Goal: Task Accomplishment & Management: Manage account settings

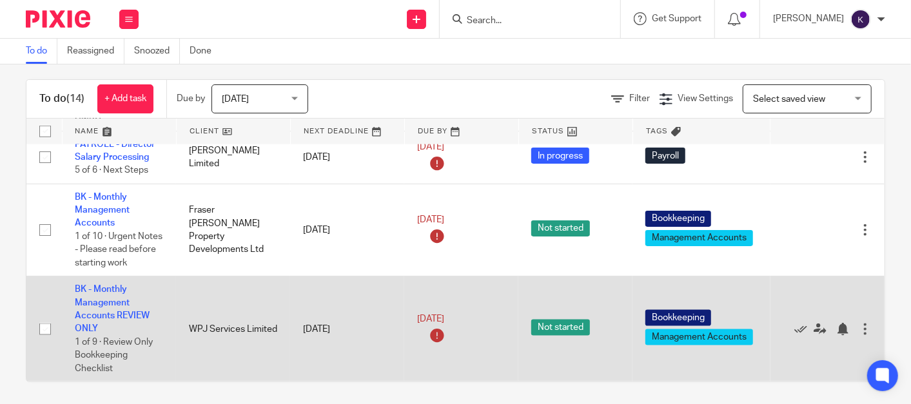
scroll to position [14, 0]
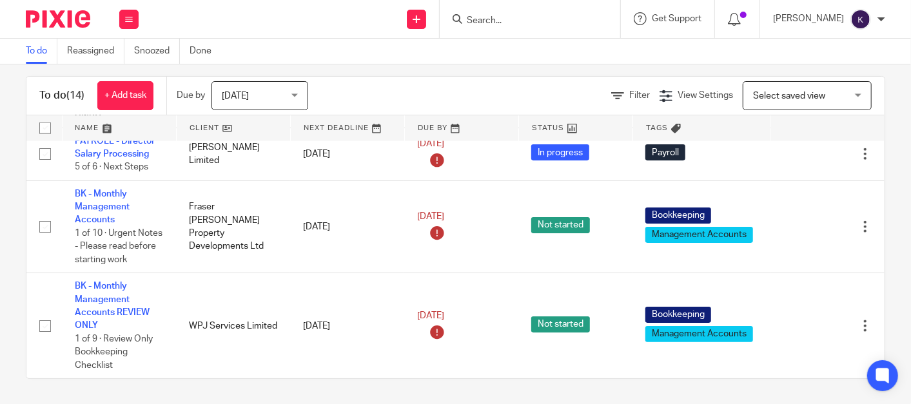
click at [576, 12] on form at bounding box center [534, 19] width 137 height 16
click at [573, 28] on div at bounding box center [530, 19] width 181 height 38
click at [567, 19] on input "Search" at bounding box center [524, 21] width 116 height 12
click at [582, 19] on input "Search" at bounding box center [524, 21] width 116 height 12
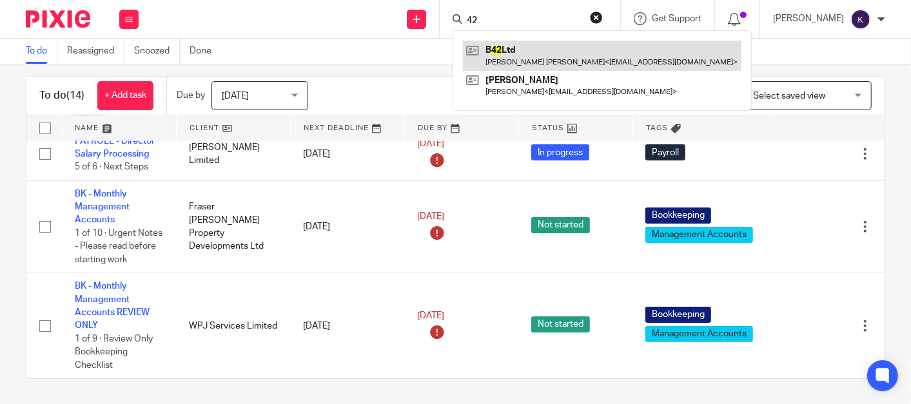
type input "42"
click at [584, 53] on link at bounding box center [602, 56] width 279 height 30
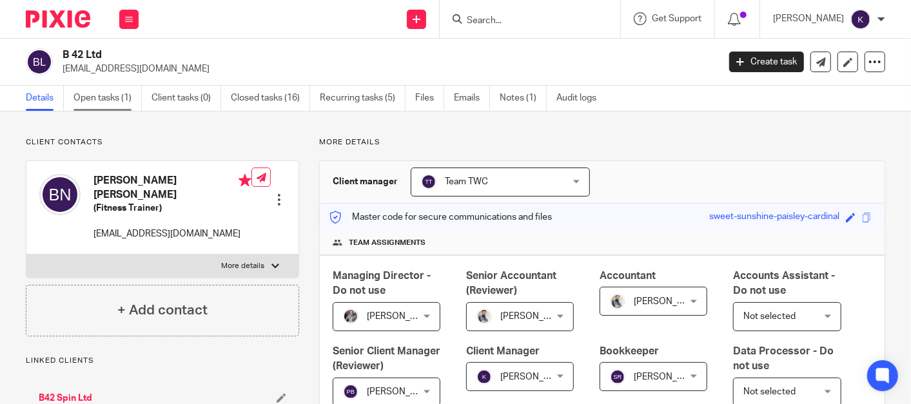
click at [103, 91] on link "Open tasks (1)" at bounding box center [108, 98] width 68 height 25
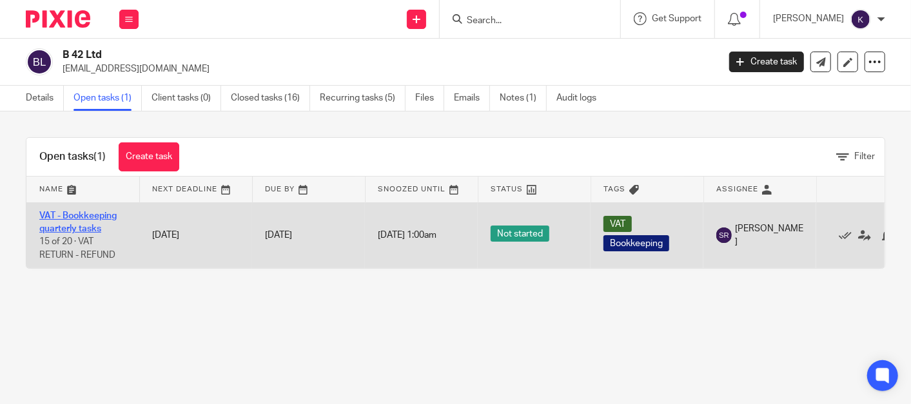
click at [86, 217] on link "VAT - Bookkeeping quarterly tasks" at bounding box center [77, 223] width 77 height 22
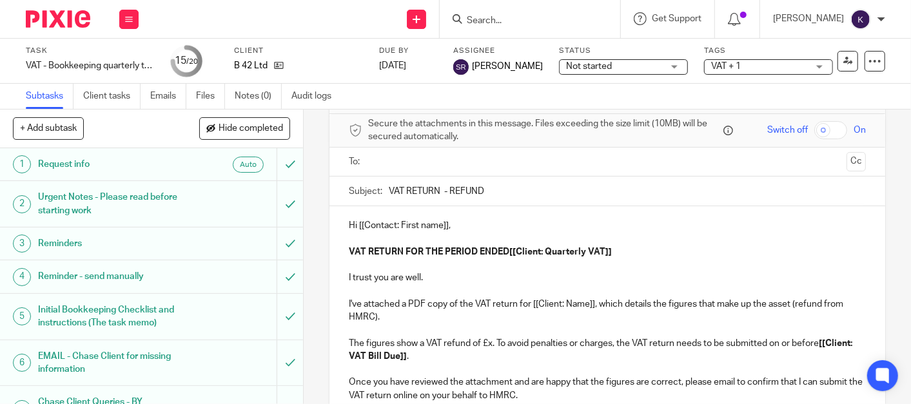
scroll to position [72, 0]
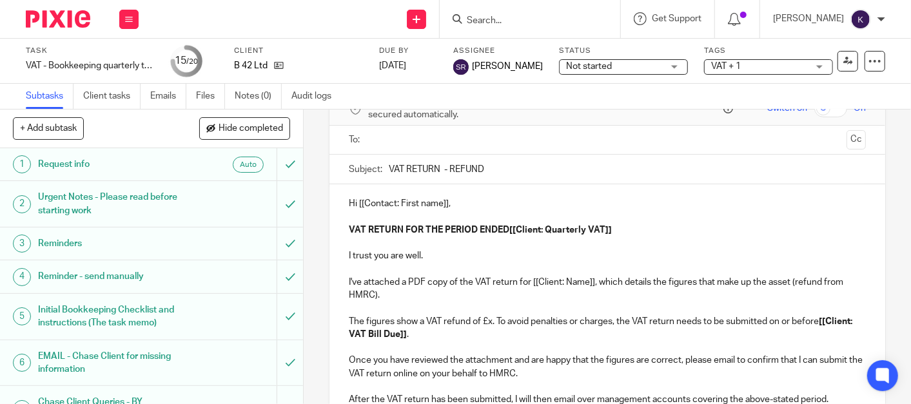
click at [446, 201] on p "Hi [[Contact: First name]]," at bounding box center [607, 203] width 517 height 13
drag, startPoint x: 442, startPoint y: 201, endPoint x: 354, endPoint y: 202, distance: 87.7
click at [354, 202] on p "Hi [[Contact: First name]]," at bounding box center [607, 203] width 517 height 13
click at [598, 226] on strong "ENDED[[Client: Quarterly VAT]]" at bounding box center [546, 230] width 132 height 9
drag, startPoint x: 612, startPoint y: 230, endPoint x: 504, endPoint y: 228, distance: 108.3
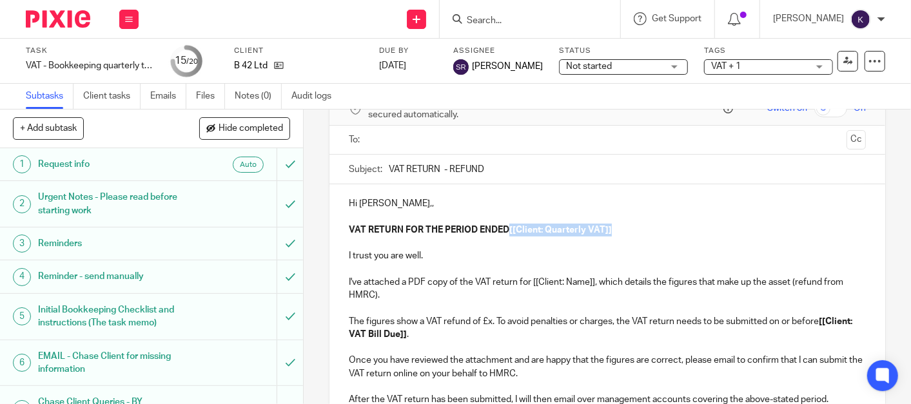
click at [504, 228] on p "VAT RETURN FOR THE PERIOD ENDED[[Client: Quarterly VAT]]" at bounding box center [607, 230] width 517 height 13
click at [556, 228] on p "VAT RETURN FOR THE PERIOD ENDED" at bounding box center [607, 230] width 517 height 13
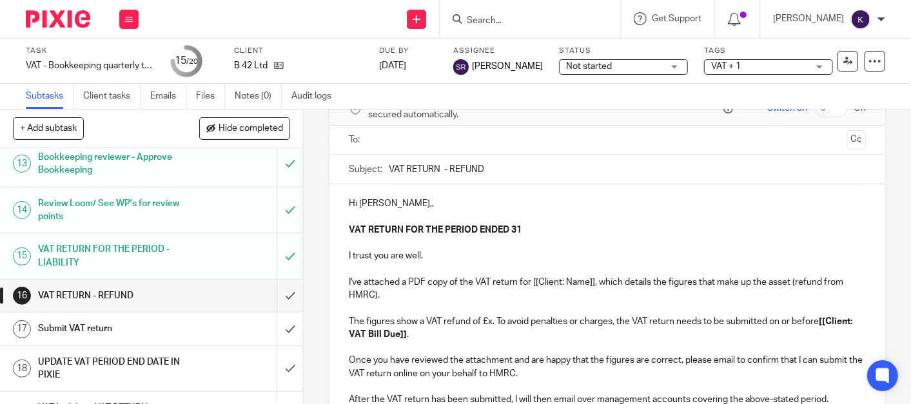
scroll to position [567, 0]
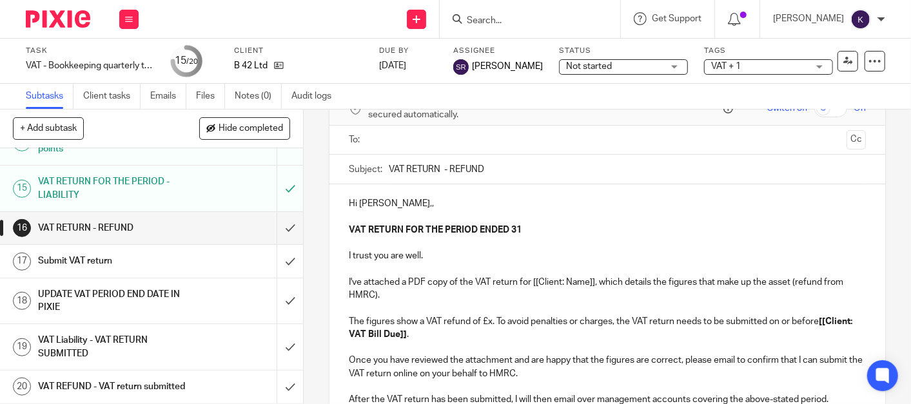
click at [147, 173] on h1 "VAT RETURN FOR THE PERIOD - LIABILITY" at bounding box center [113, 188] width 151 height 33
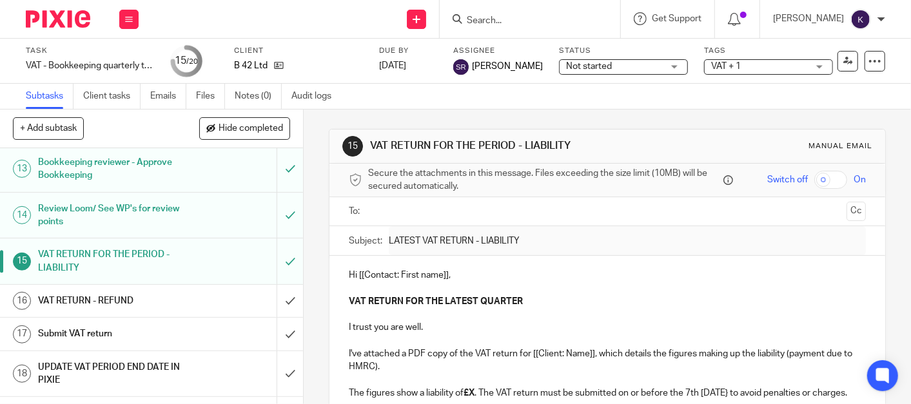
scroll to position [501, 0]
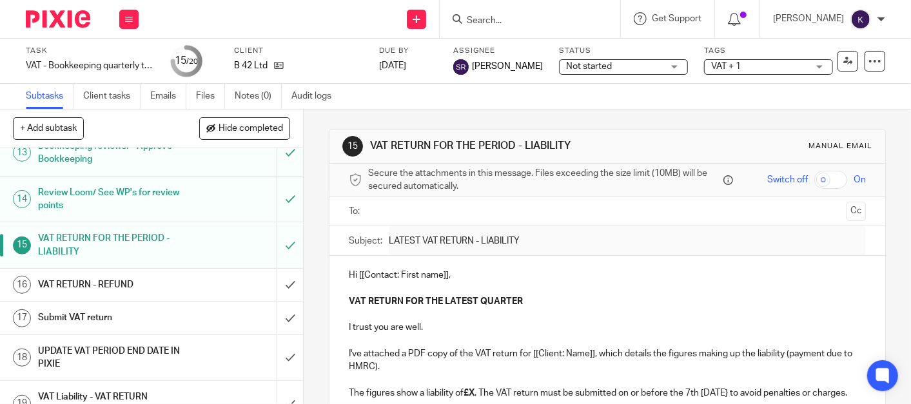
click at [136, 318] on h1 "Submit VAT return" at bounding box center [113, 317] width 151 height 19
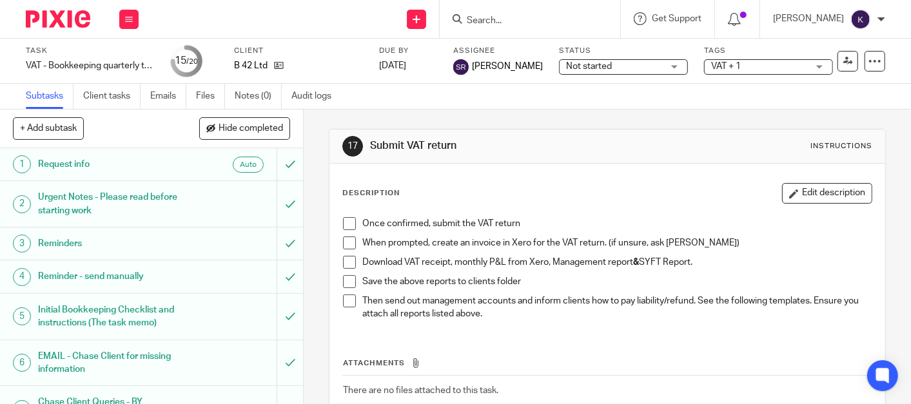
click at [346, 221] on span at bounding box center [349, 223] width 13 height 13
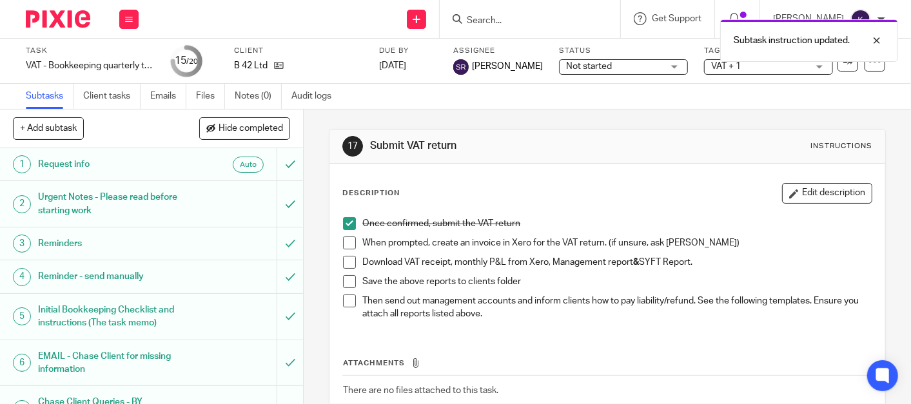
click at [343, 246] on span at bounding box center [349, 243] width 13 height 13
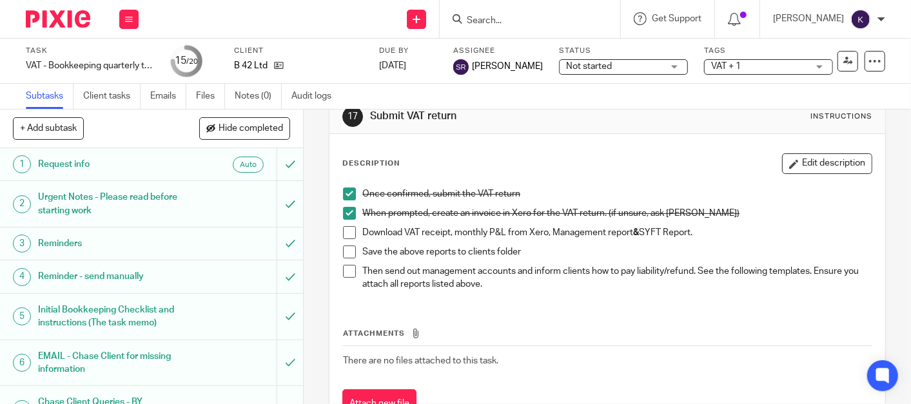
scroll to position [72, 0]
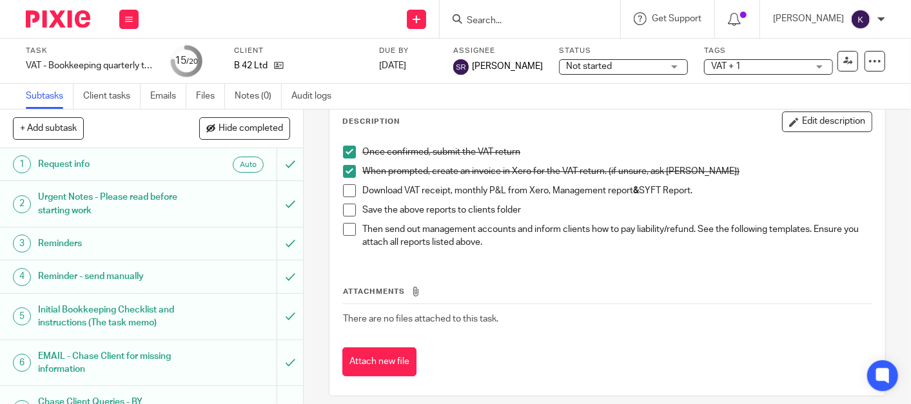
click at [343, 182] on li "When prompted, create an invoice in Xero for the VAT return. (if unsure, ask Pe…" at bounding box center [607, 174] width 529 height 19
click at [346, 190] on span at bounding box center [349, 190] width 13 height 13
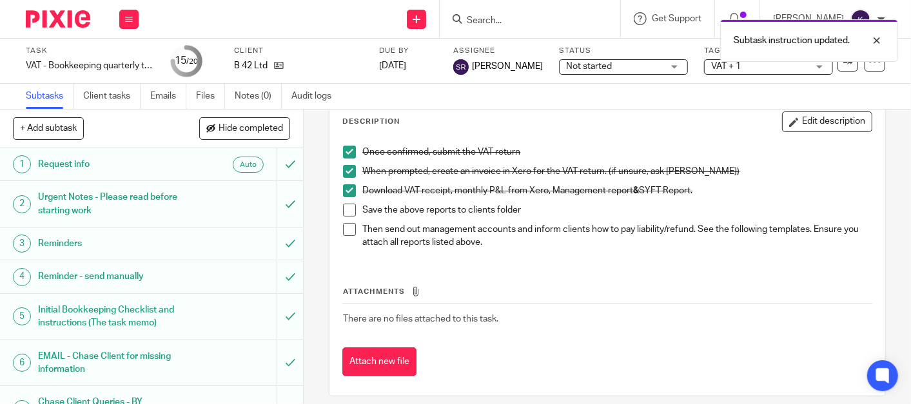
click at [348, 212] on span at bounding box center [349, 210] width 13 height 13
click at [346, 233] on span at bounding box center [349, 229] width 13 height 13
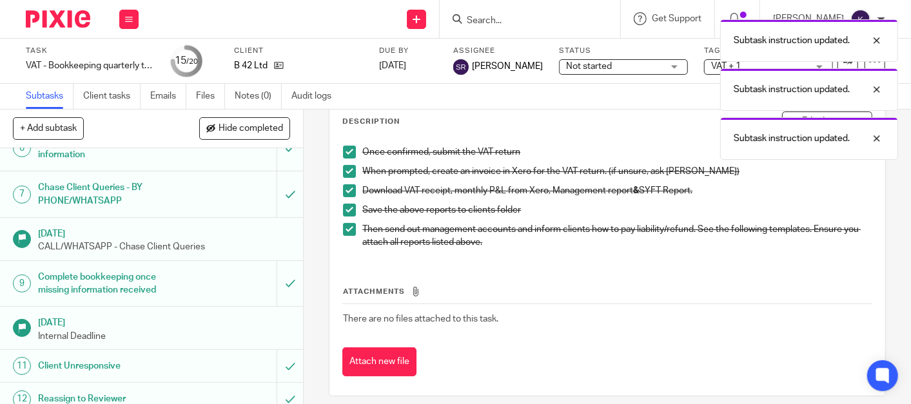
scroll to position [501, 0]
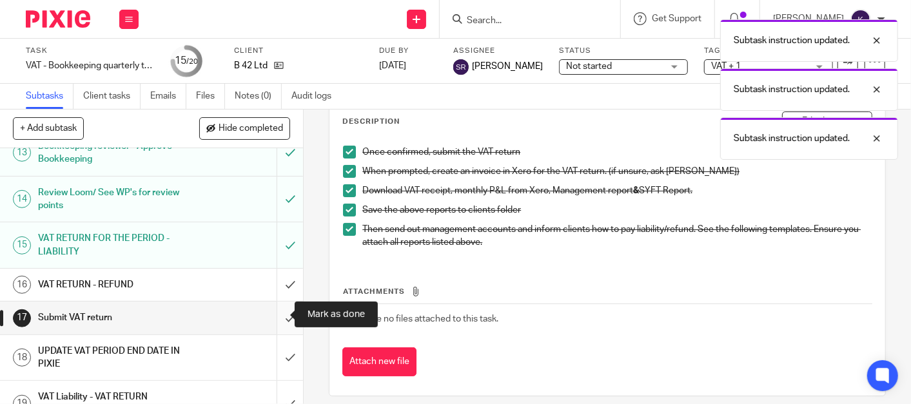
click at [280, 315] on input "submit" at bounding box center [151, 318] width 303 height 32
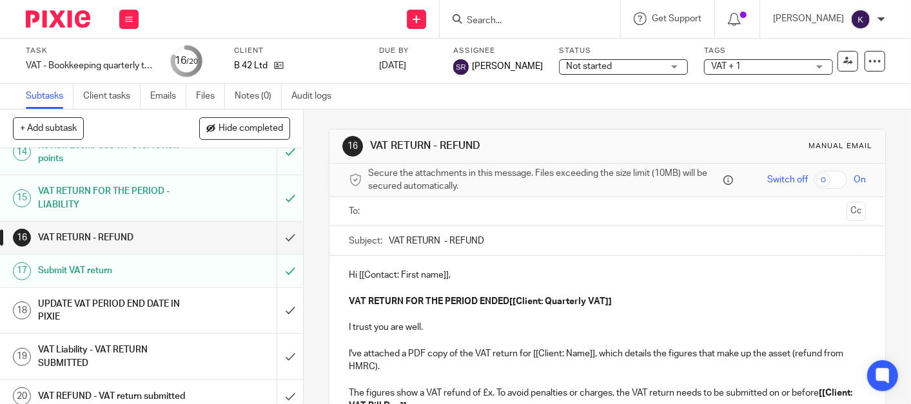
scroll to position [567, 0]
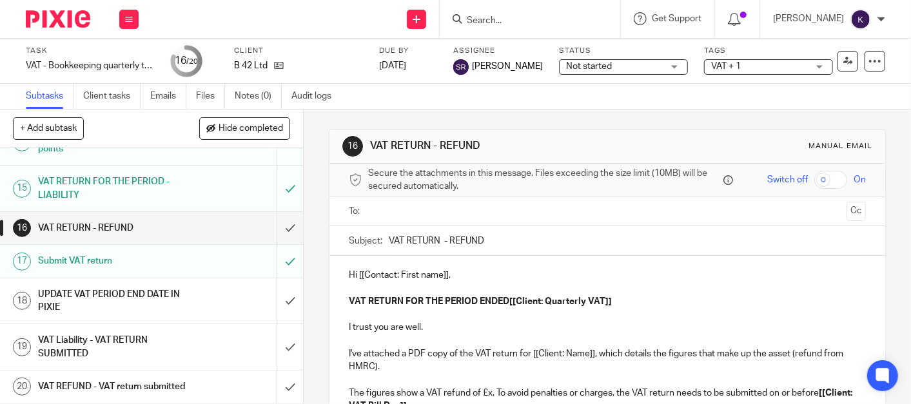
click at [126, 331] on h1 "VAT Liability - VAT RETURN SUBMITTED" at bounding box center [113, 347] width 151 height 33
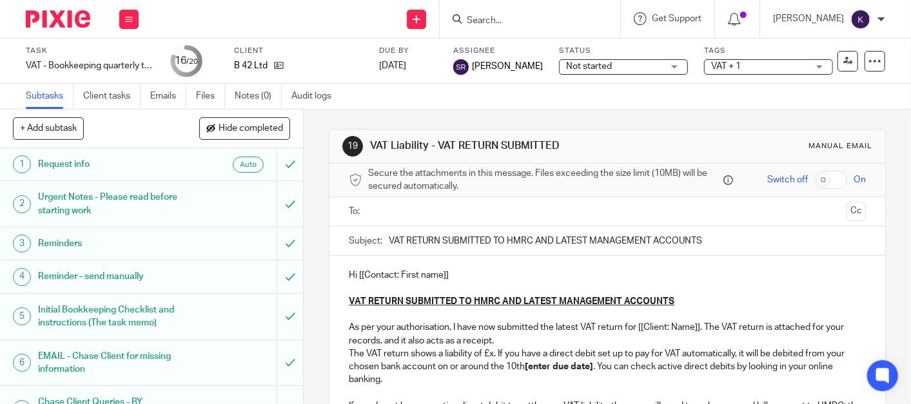
click at [459, 271] on p "Hi [[Contact: First name]]" at bounding box center [607, 275] width 517 height 13
drag, startPoint x: 462, startPoint y: 273, endPoint x: 355, endPoint y: 272, distance: 107.7
click at [355, 272] on p "Hi [[Contact: First name]]" at bounding box center [607, 275] width 517 height 13
click at [453, 275] on p "Hi [[Contact: First name]]" at bounding box center [607, 275] width 517 height 13
drag, startPoint x: 462, startPoint y: 275, endPoint x: 355, endPoint y: 274, distance: 107.7
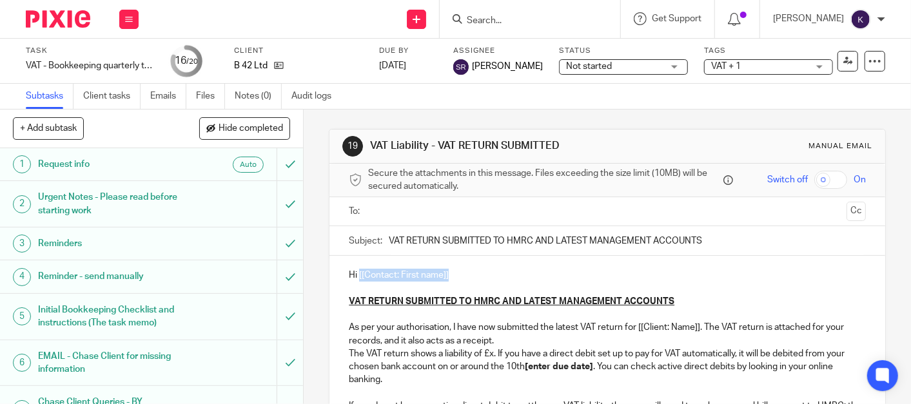
click at [355, 274] on p "Hi [[Contact: First name]]" at bounding box center [607, 275] width 517 height 13
click at [697, 326] on p "As per your authorisation, I have now submitted the latest VAT return for [[Cli…" at bounding box center [607, 334] width 517 height 26
click at [694, 329] on p "As per your authorisation, I have now submitted the latest VAT return for [[Cli…" at bounding box center [607, 334] width 517 height 26
drag, startPoint x: 735, startPoint y: 234, endPoint x: 168, endPoint y: 244, distance: 567.5
click at [168, 244] on div "+ Add subtask Hide completed Cancel + Add 1 Request info Auto 2 Urgent Notes - …" at bounding box center [455, 257] width 911 height 295
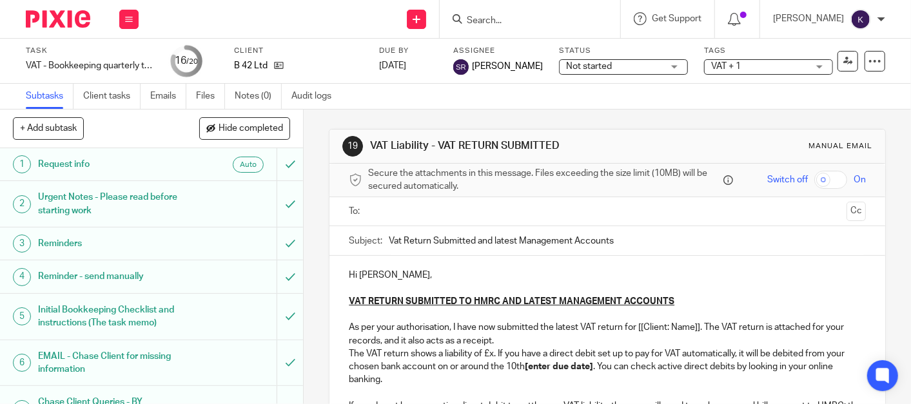
type input "Vat Return Submitted and latest Management Accounts"
click at [694, 328] on p "As per your authorisation, I have now submitted the latest VAT return for [[Cli…" at bounding box center [607, 334] width 517 height 26
drag, startPoint x: 699, startPoint y: 328, endPoint x: 634, endPoint y: 333, distance: 65.3
click at [634, 333] on p "As per your authorisation, I have now submitted the latest VAT return for [[Cli…" at bounding box center [607, 334] width 517 height 26
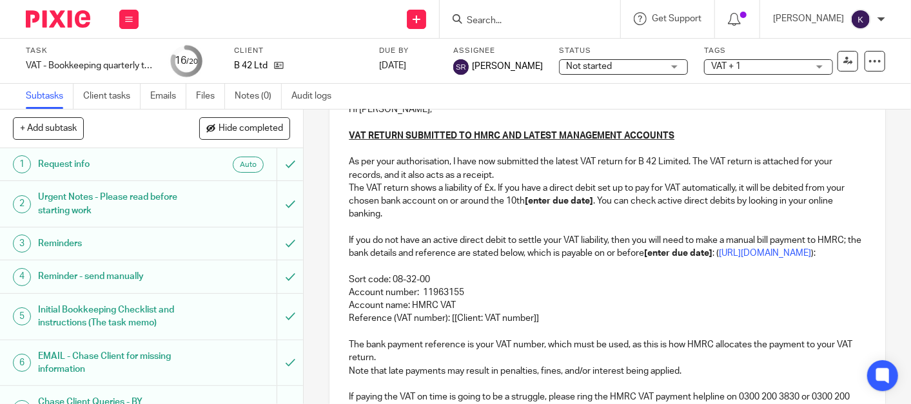
scroll to position [143, 0]
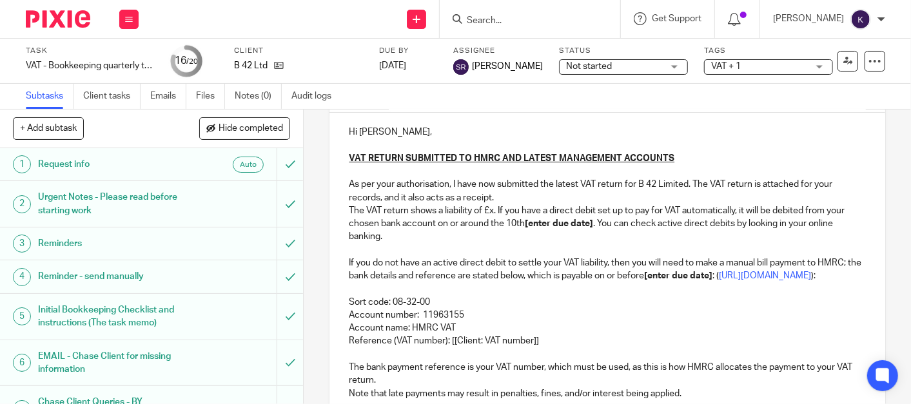
click at [484, 207] on p "The VAT return shows a liability of £x. If you have a direct debit set up to pa…" at bounding box center [607, 223] width 517 height 39
click at [490, 206] on p "The VAT return shows a liability of £x. If you have a direct debit set up to pa…" at bounding box center [607, 223] width 517 height 39
drag, startPoint x: 632, startPoint y: 222, endPoint x: 565, endPoint y: 228, distance: 67.4
click at [565, 228] on p "The VAT return shows a liability of £3,094.42. If you have a direct debit set u…" at bounding box center [607, 223] width 517 height 39
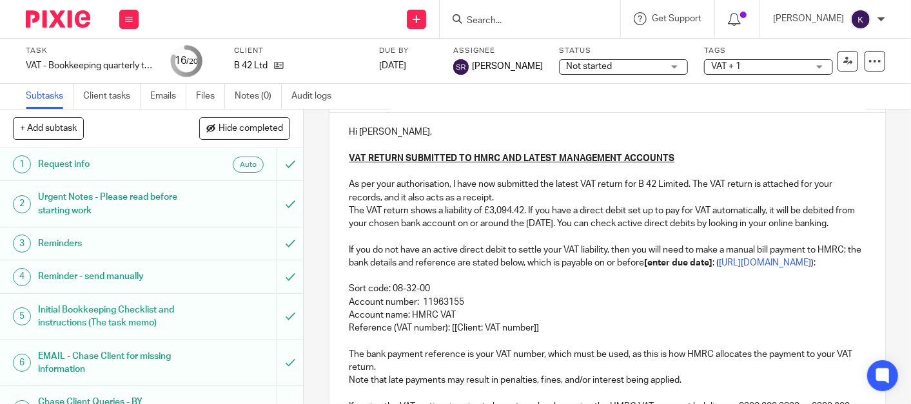
click at [517, 269] on p "If you do not have an active direct debit to settle your VAT liability, then yo…" at bounding box center [607, 257] width 517 height 26
drag, startPoint x: 764, startPoint y: 277, endPoint x: 691, endPoint y: 278, distance: 73.5
click at [691, 270] on p "If you do not have an active direct debit to settle your VAT liability, then yo…" at bounding box center [607, 257] width 517 height 26
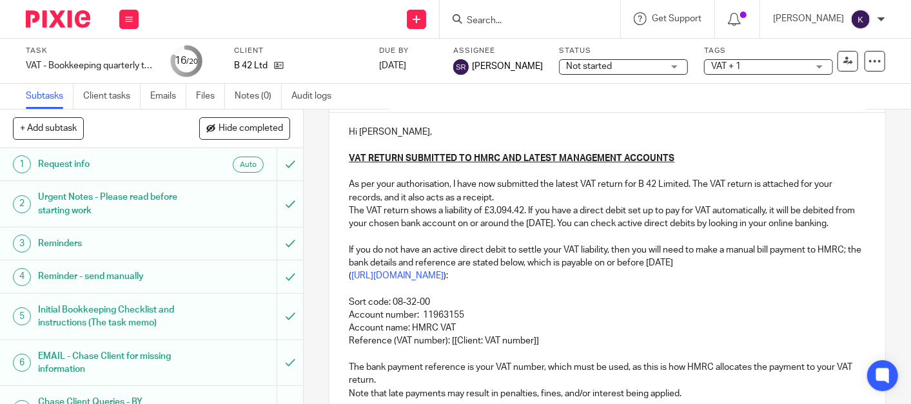
scroll to position [215, 0]
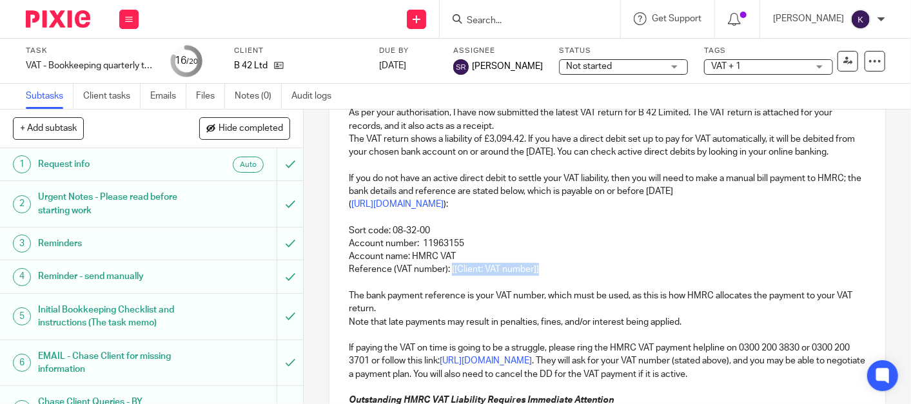
drag, startPoint x: 538, startPoint y: 282, endPoint x: 446, endPoint y: 280, distance: 91.6
click at [446, 276] on p "Reference (VAT number): [[Client: VAT number]]" at bounding box center [607, 269] width 517 height 13
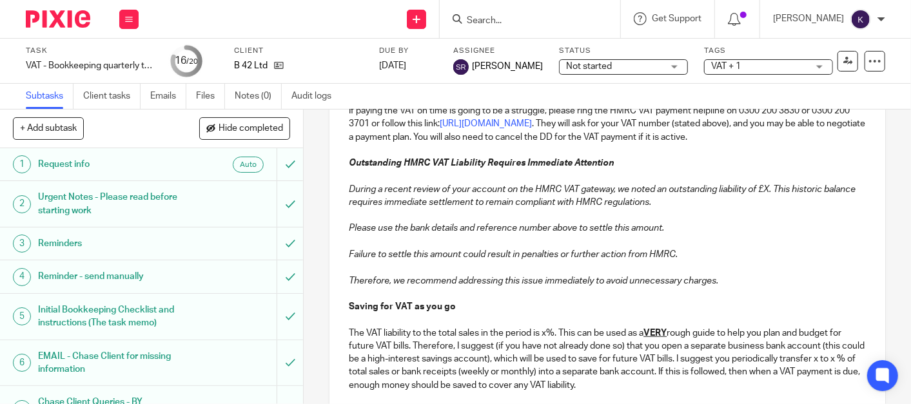
scroll to position [429, 0]
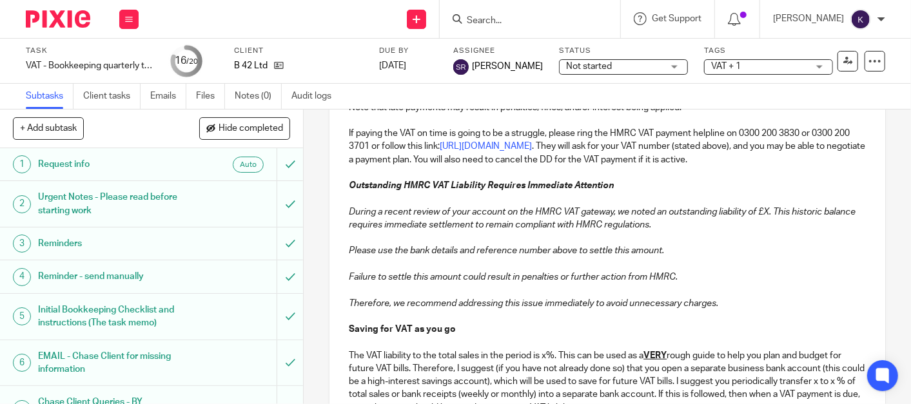
click at [725, 297] on p at bounding box center [607, 290] width 517 height 13
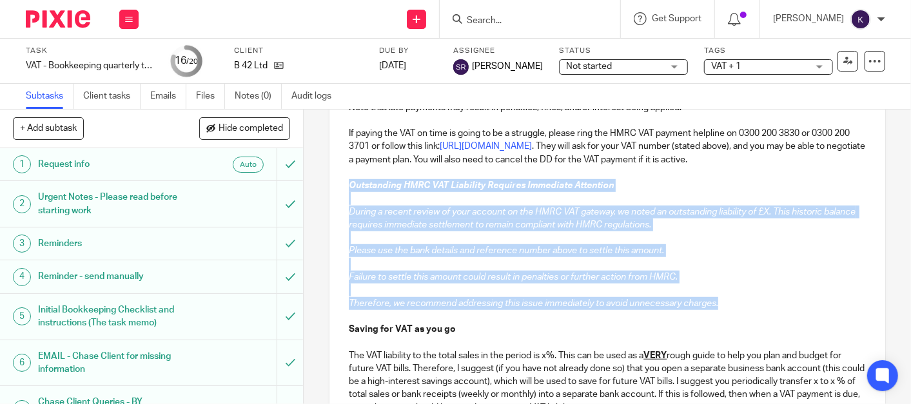
drag, startPoint x: 729, startPoint y: 330, endPoint x: 317, endPoint y: 204, distance: 430.0
click at [317, 204] on div "19 VAT Liability - VAT RETURN SUBMITTED Manual email Secure the attachments in …" at bounding box center [607, 257] width 607 height 295
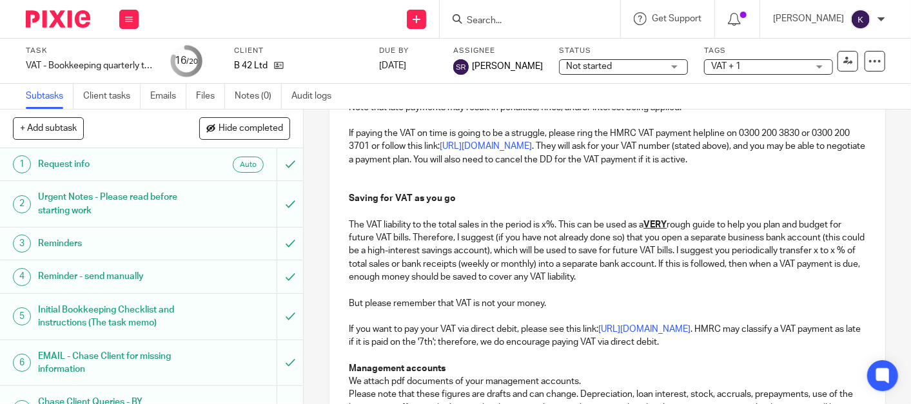
scroll to position [317, 0]
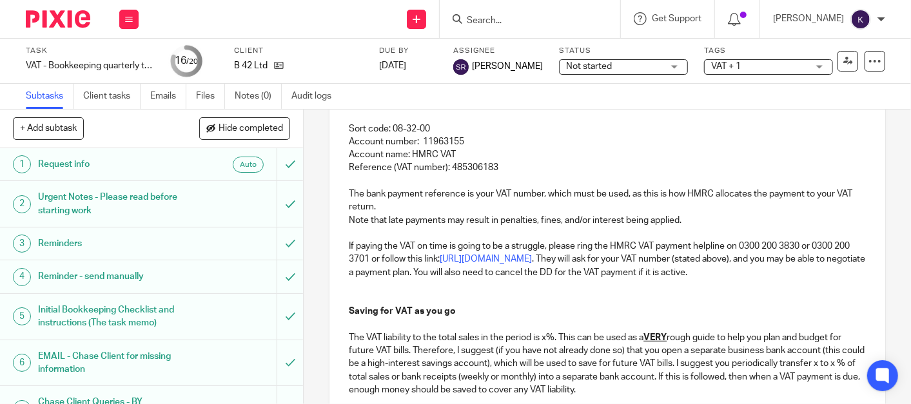
click at [351, 305] on p at bounding box center [607, 298] width 517 height 13
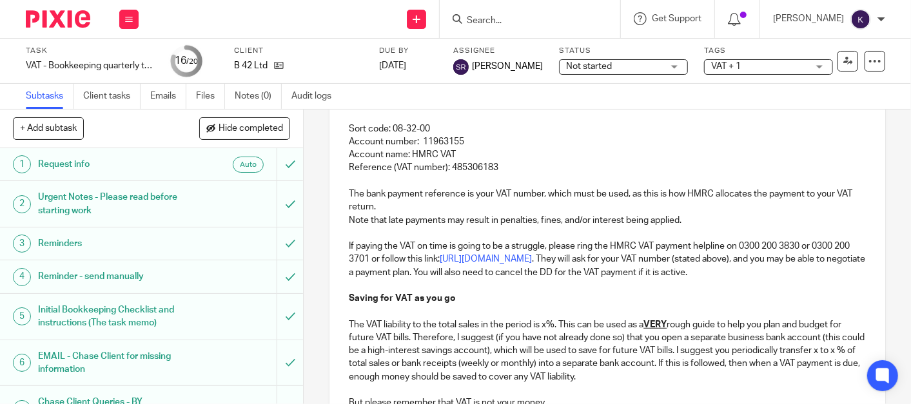
click at [748, 305] on p "Saving for VAT as you go" at bounding box center [607, 298] width 517 height 13
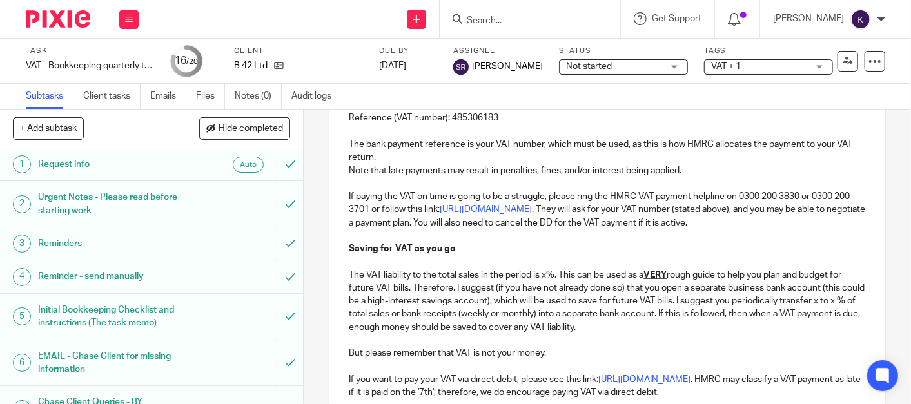
scroll to position [388, 0]
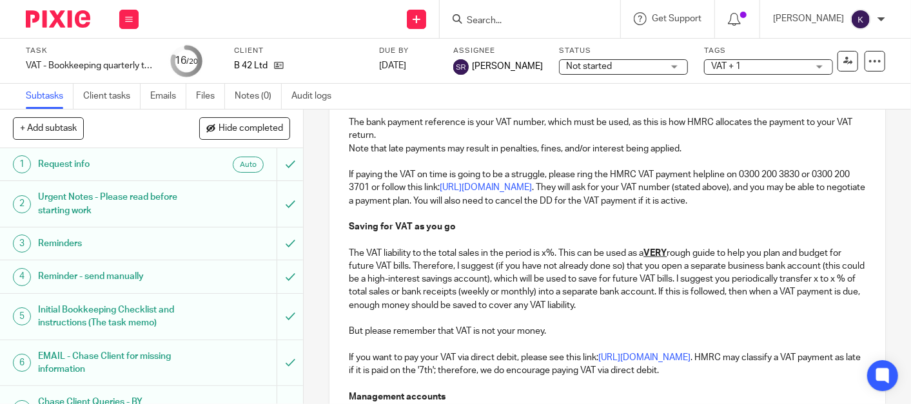
click at [543, 272] on p "The VAT liability to the total sales in the period is x%. This can be used as a…" at bounding box center [607, 279] width 517 height 65
click at [736, 312] on p "The VAT liability to the total sales in the period is 7.5%. This can be used as…" at bounding box center [607, 279] width 517 height 65
click at [381, 312] on p "The VAT liability to the total sales in the period is 7.5%. This can be used as…" at bounding box center [607, 279] width 517 height 65
click at [400, 312] on p "The VAT liability to the total sales in the period is 7.5%. This can be used as…" at bounding box center [607, 279] width 517 height 65
click at [738, 312] on p "The VAT liability to the total sales in the period is 7.5%. This can be used as…" at bounding box center [607, 279] width 517 height 65
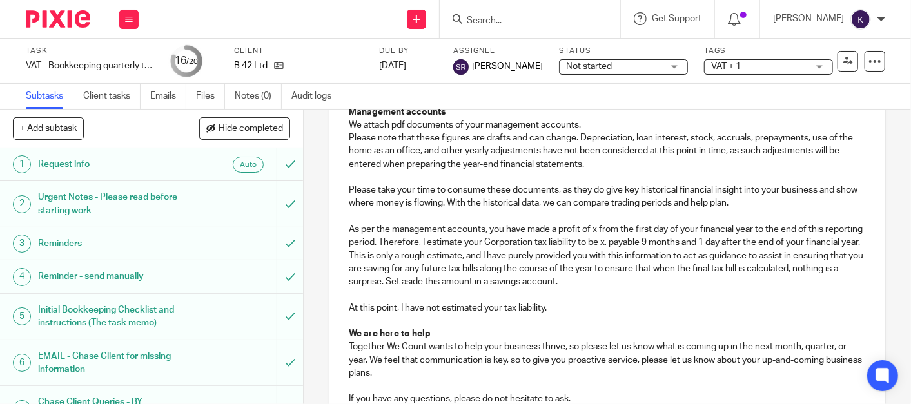
scroll to position [675, 0]
click at [529, 270] on p "As per the management accounts, you have made a profit of x from the first day …" at bounding box center [607, 253] width 517 height 65
click at [590, 248] on p "As per the management accounts, you have made a profit of x from the first day …" at bounding box center [607, 253] width 517 height 65
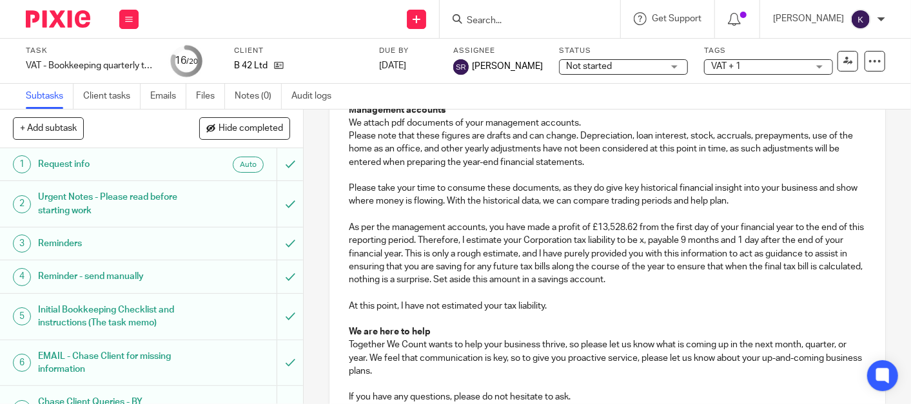
click at [665, 269] on p "As per the management accounts, you have made a profit of £13,528.62 from the f…" at bounding box center [607, 253] width 517 height 65
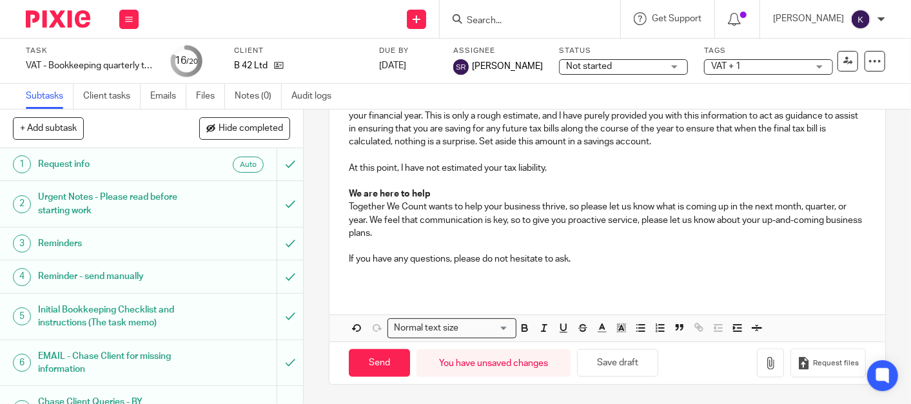
scroll to position [818, 0]
click at [603, 266] on p "If you have any questions, please do not hesitate to ask." at bounding box center [607, 259] width 517 height 13
click at [761, 378] on button "button" at bounding box center [770, 363] width 27 height 29
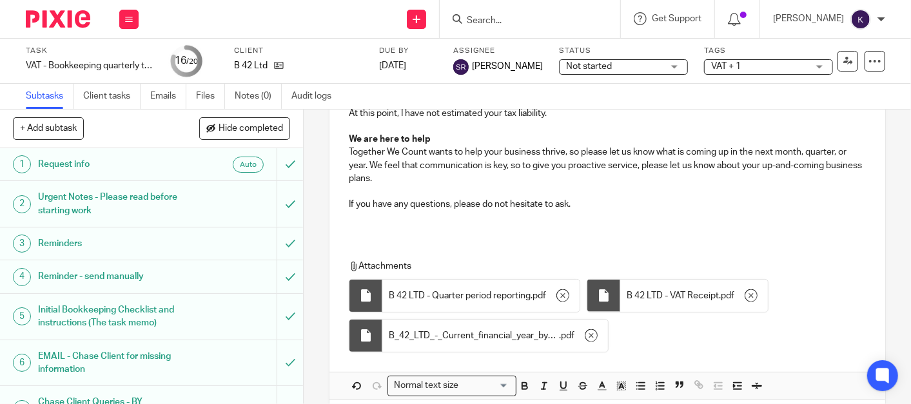
scroll to position [890, 0]
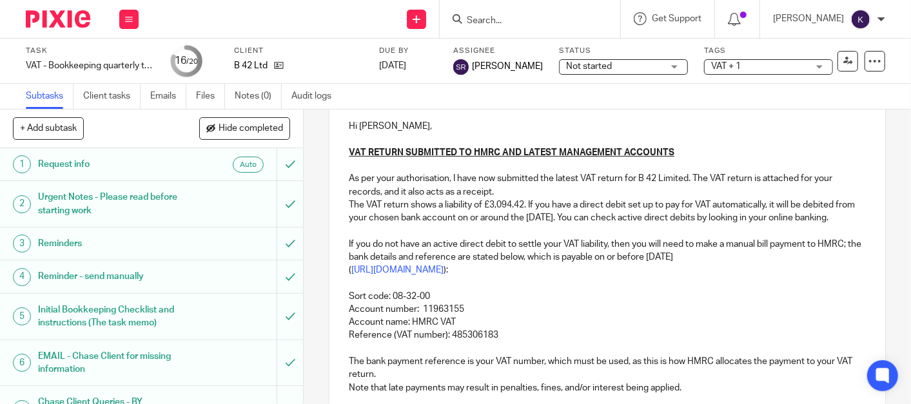
scroll to position [0, 0]
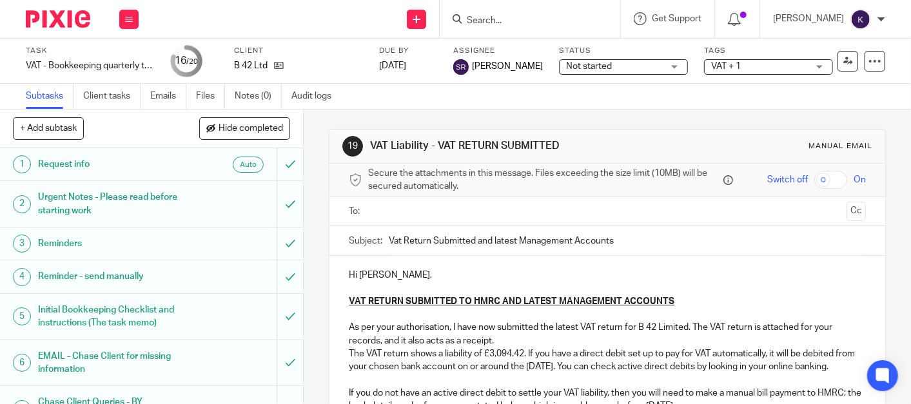
click at [504, 202] on ul at bounding box center [607, 211] width 477 height 21
click at [492, 210] on input "text" at bounding box center [607, 211] width 468 height 15
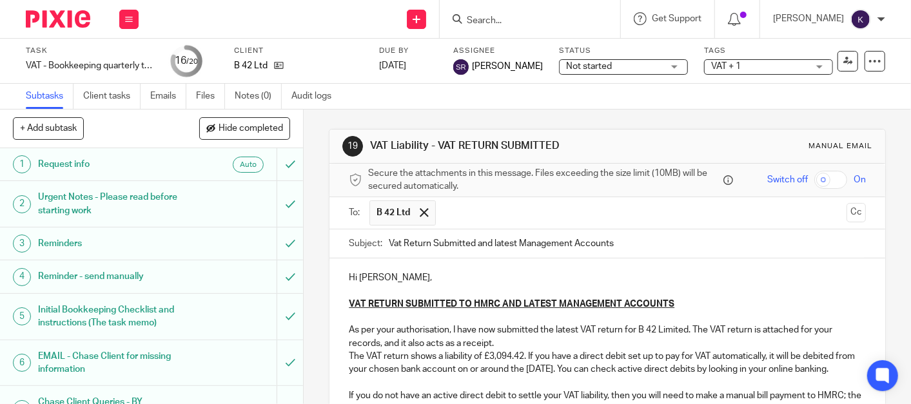
drag, startPoint x: 455, startPoint y: 245, endPoint x: 468, endPoint y: 243, distance: 12.4
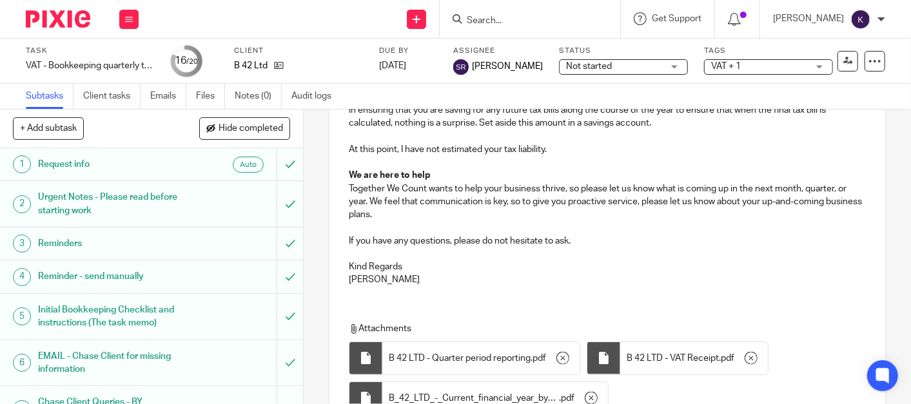
scroll to position [978, 0]
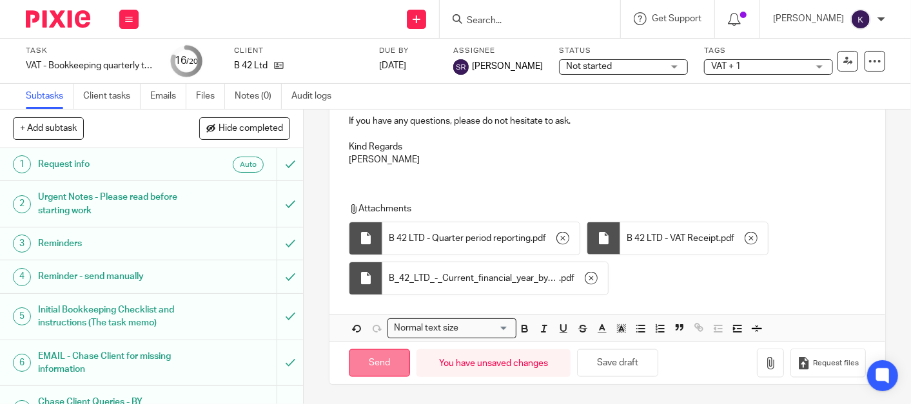
click at [387, 362] on input "Send" at bounding box center [379, 364] width 61 height 28
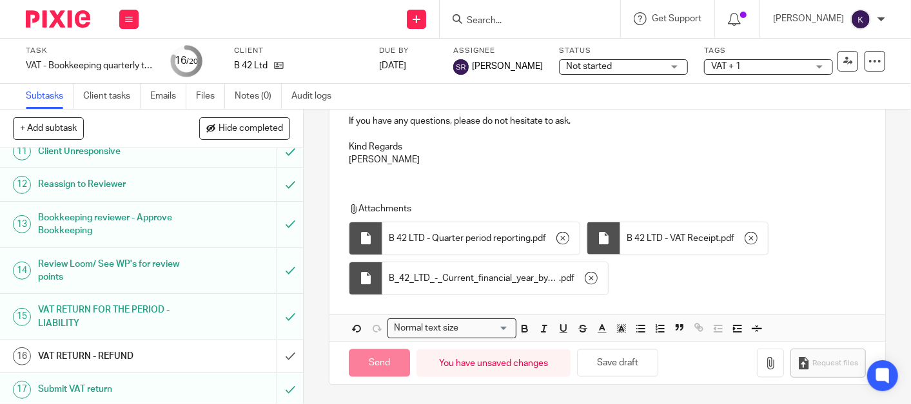
scroll to position [567, 0]
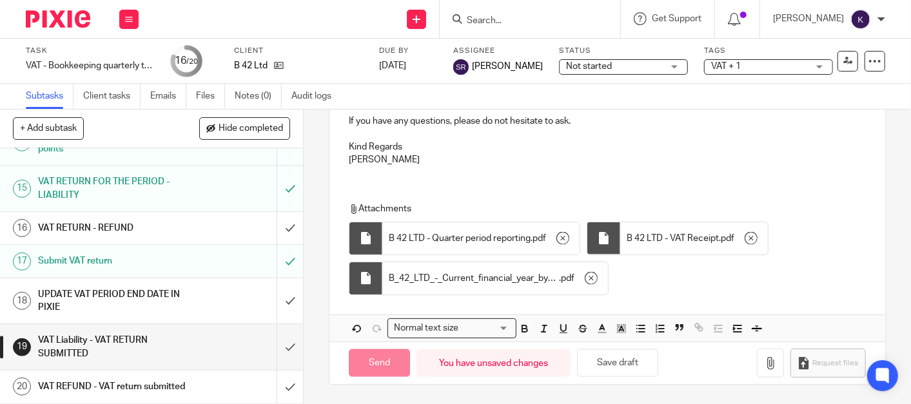
type input "Sent"
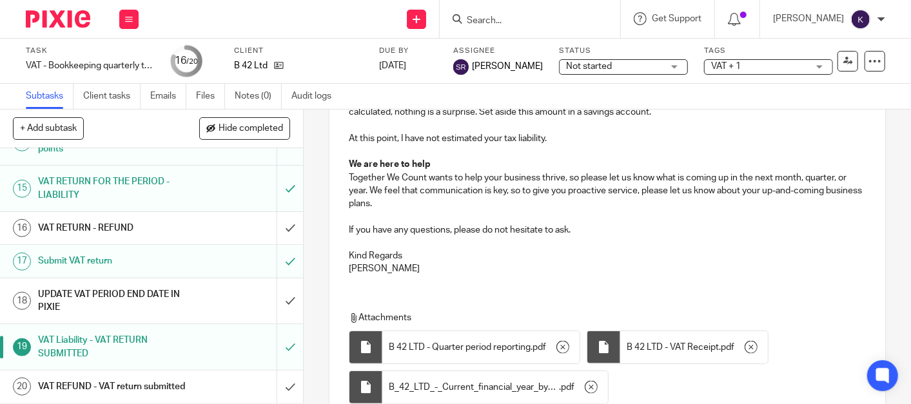
scroll to position [978, 0]
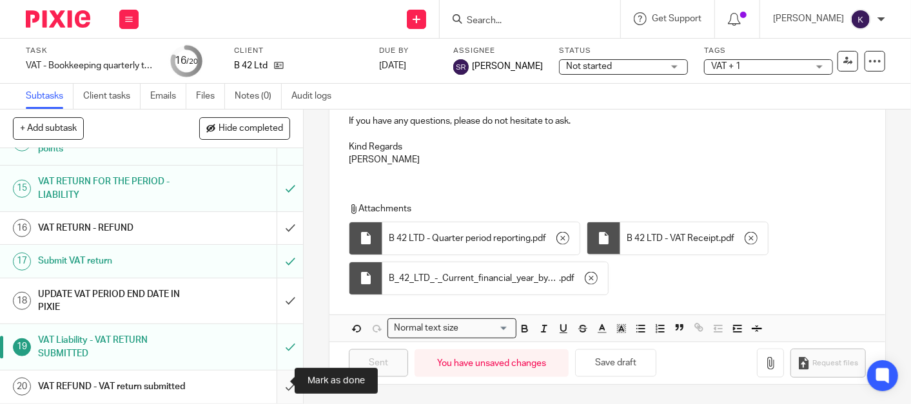
click at [278, 387] on input "submit" at bounding box center [151, 387] width 303 height 32
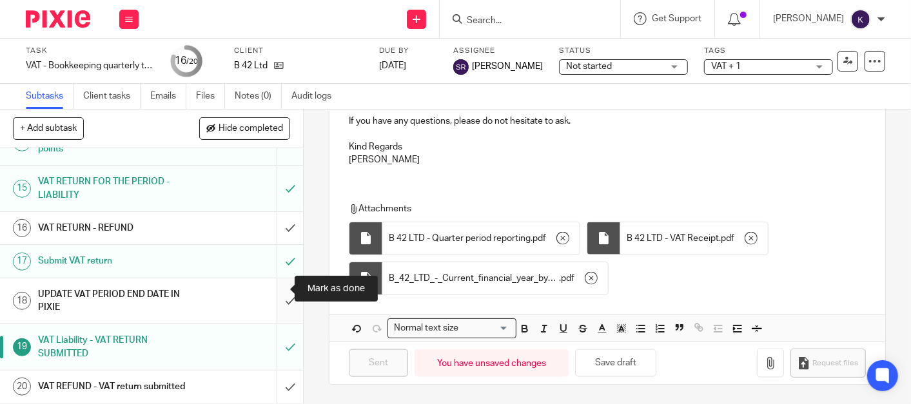
click at [287, 283] on input "submit" at bounding box center [151, 302] width 303 height 46
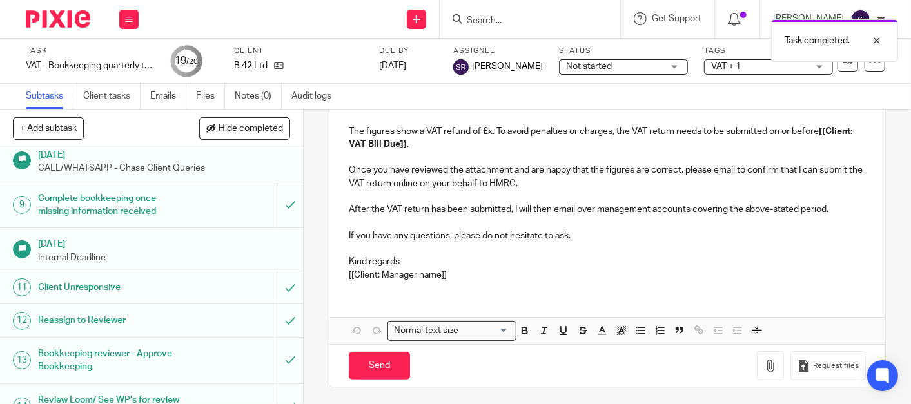
scroll to position [567, 0]
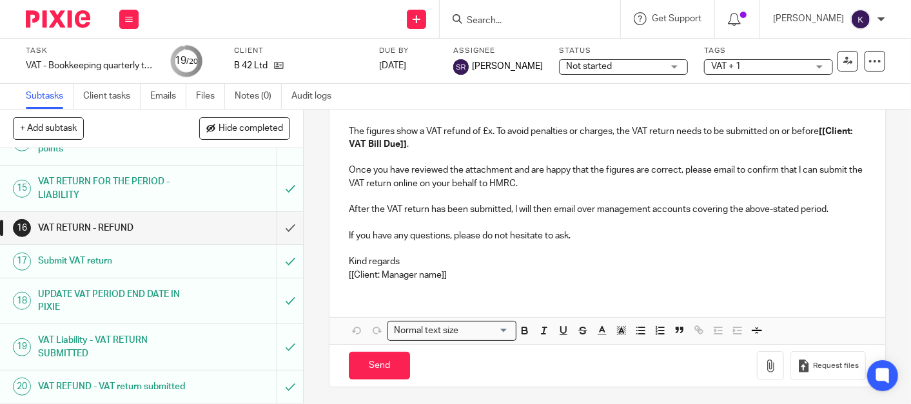
click at [61, 20] on img at bounding box center [58, 18] width 64 height 17
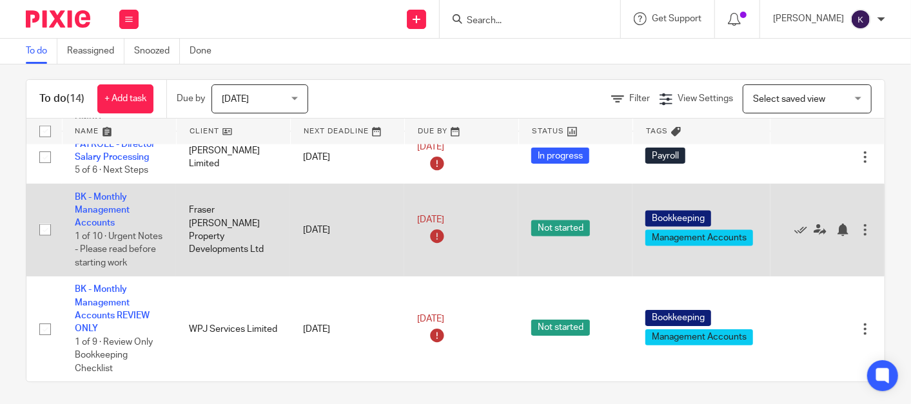
scroll to position [14, 0]
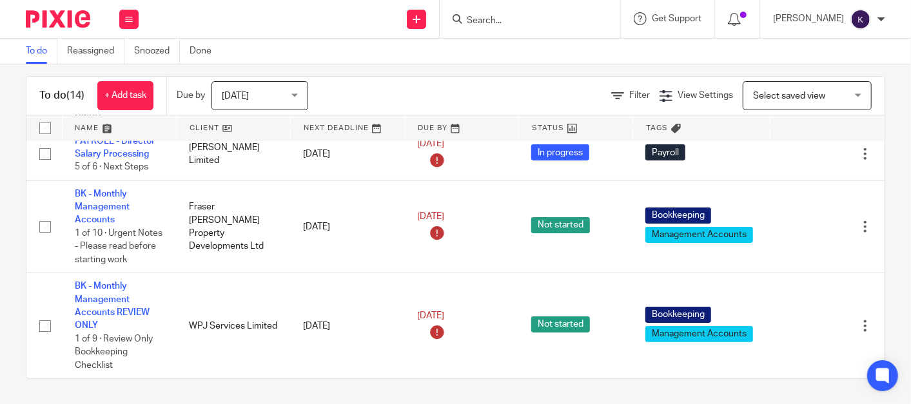
click at [542, 11] on form at bounding box center [534, 19] width 137 height 16
click at [542, 20] on input "Search" at bounding box center [524, 21] width 116 height 12
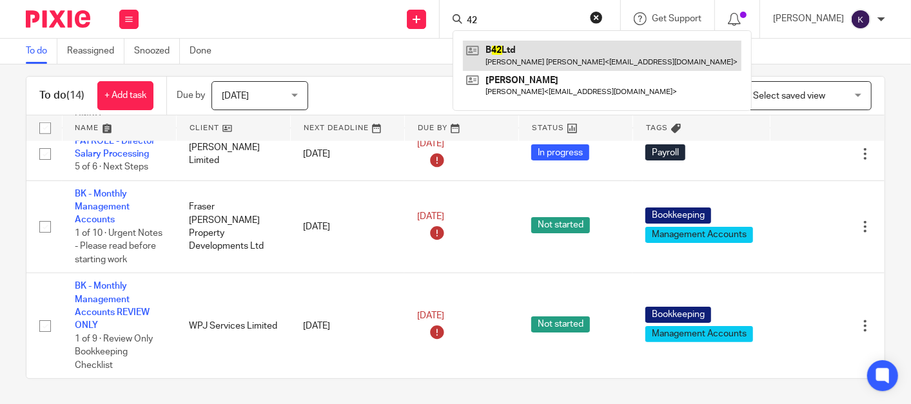
type input "42"
click at [547, 42] on link at bounding box center [602, 56] width 279 height 30
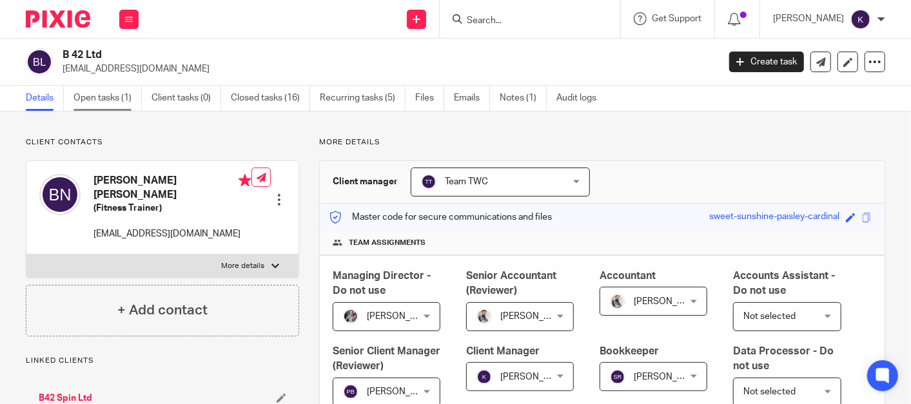
click at [112, 98] on link "Open tasks (1)" at bounding box center [108, 98] width 68 height 25
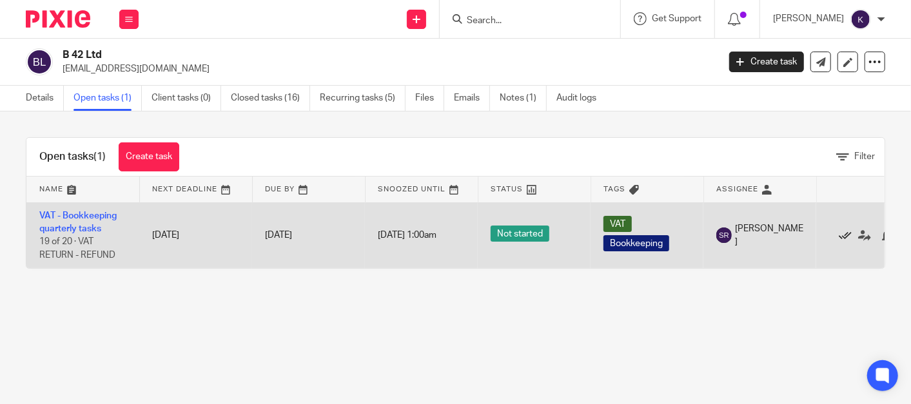
click at [847, 234] on icon at bounding box center [845, 236] width 13 height 13
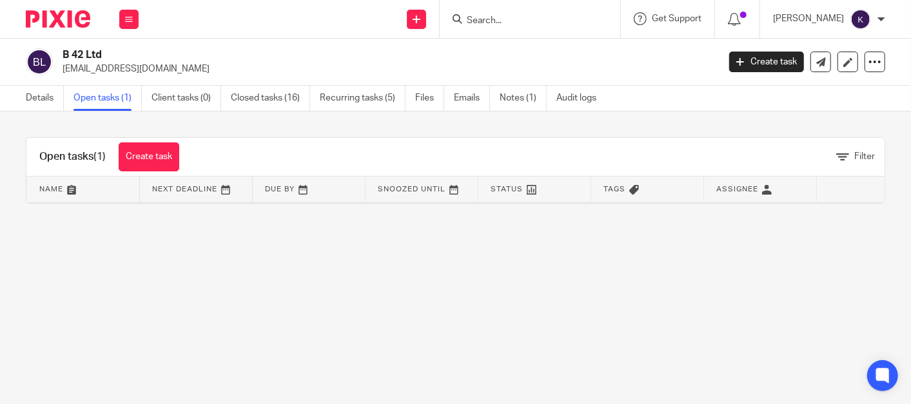
click at [241, 288] on main "B 42 Ltd [EMAIL_ADDRESS][DOMAIN_NAME] Create task Update from Companies House E…" at bounding box center [455, 202] width 911 height 404
click at [80, 16] on img at bounding box center [58, 18] width 64 height 17
